Goal: Book appointment/travel/reservation

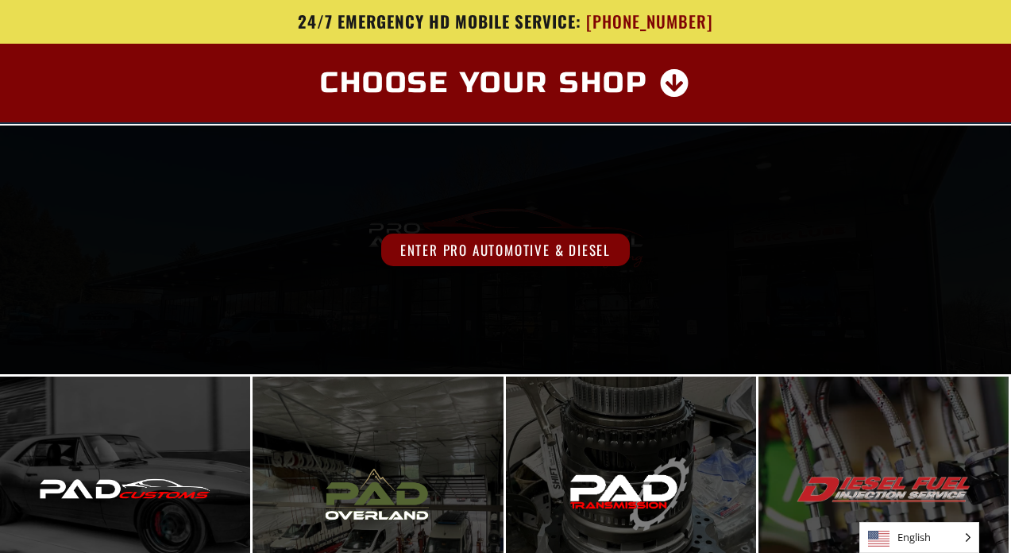
click at [524, 145] on div "Enter Pro Automotive & Diesel" at bounding box center [505, 249] width 1011 height 249
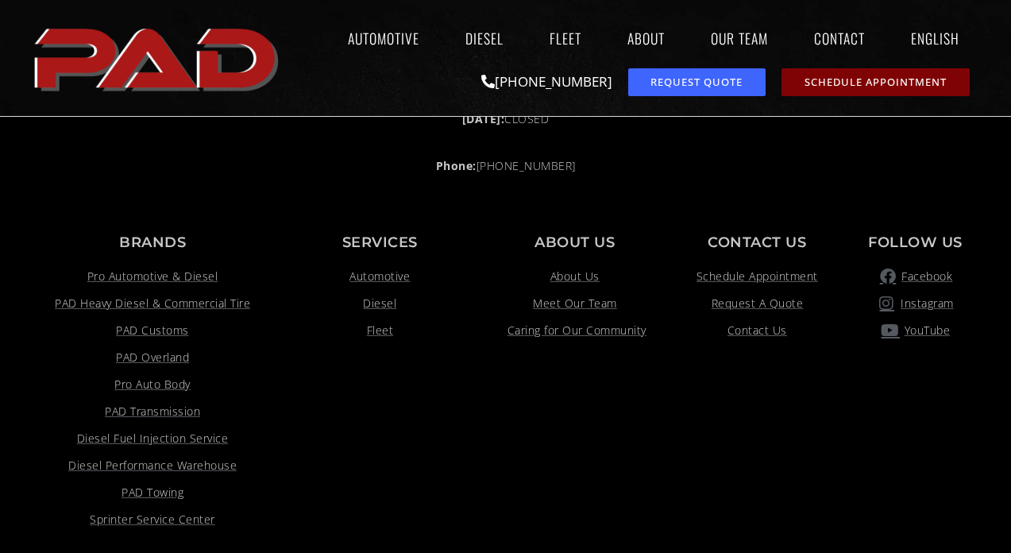
scroll to position [1333, 0]
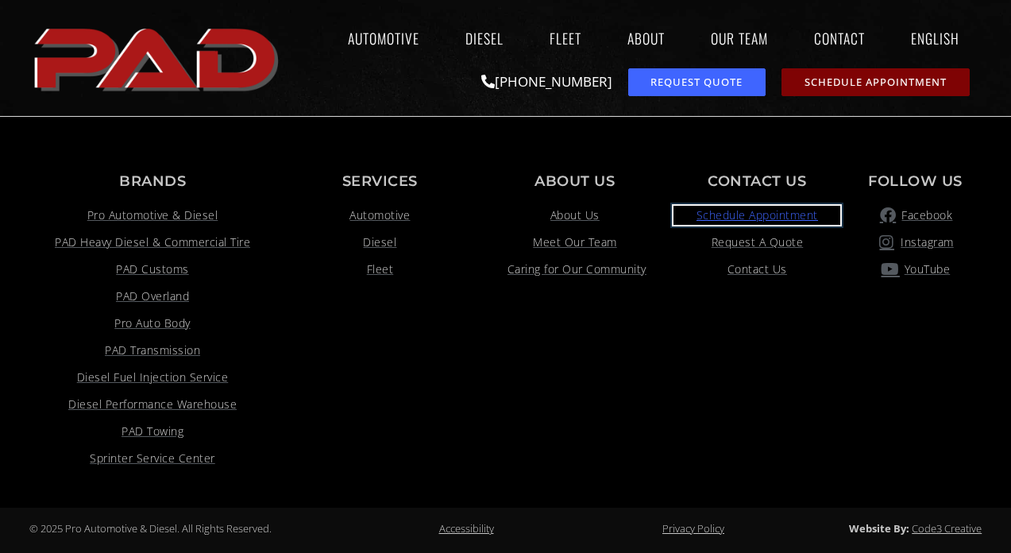
click at [712, 214] on span "Schedule Appointment" at bounding box center [756, 215] width 121 height 19
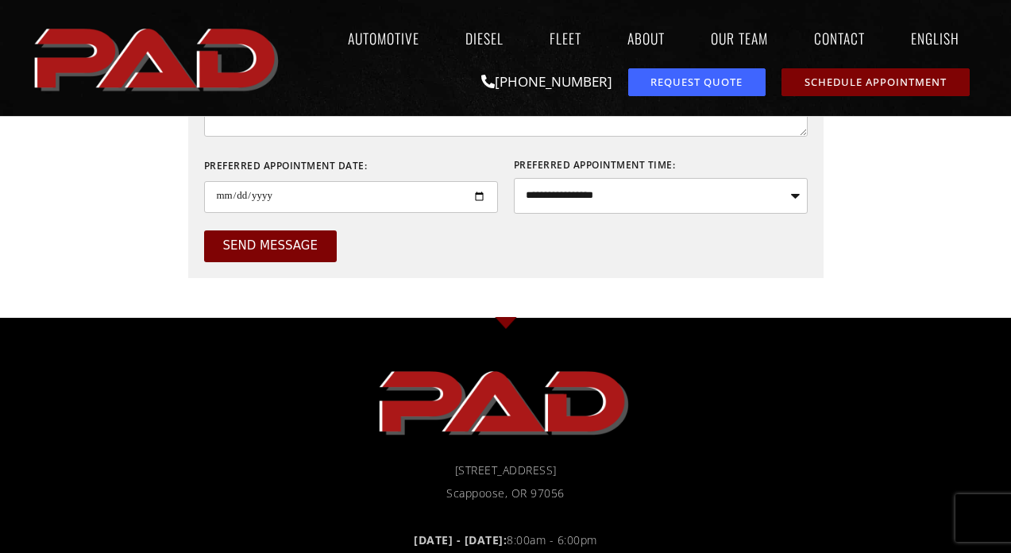
scroll to position [990, 0]
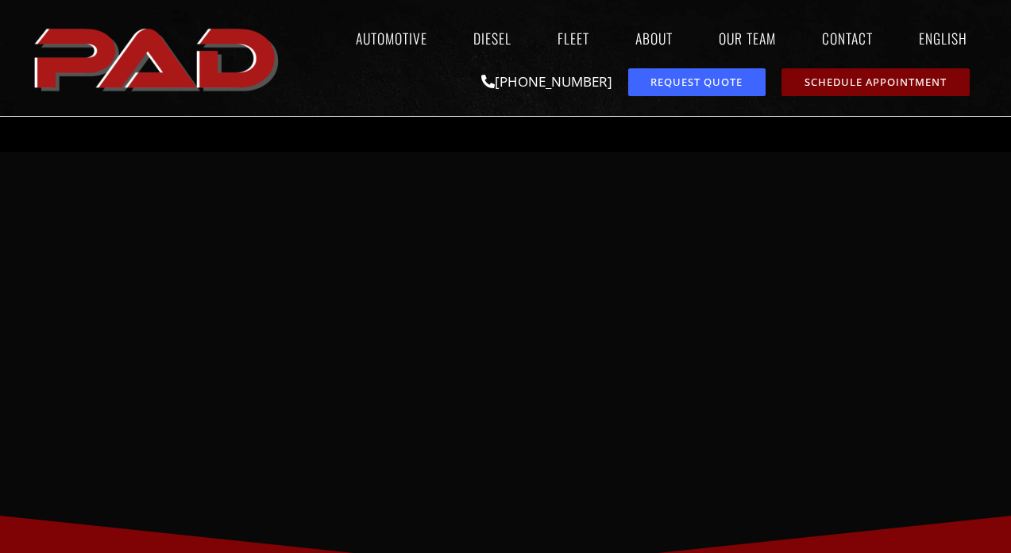
scroll to position [1333, 0]
